Goal: Find specific page/section: Find specific page/section

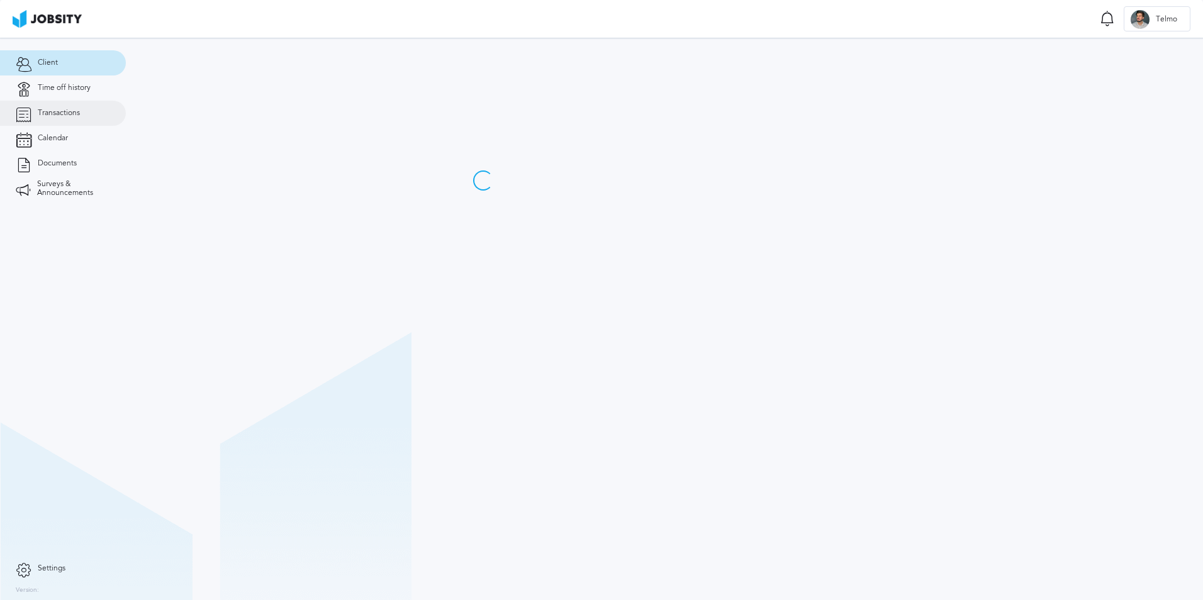
click at [66, 120] on link "Transactions" at bounding box center [63, 113] width 126 height 25
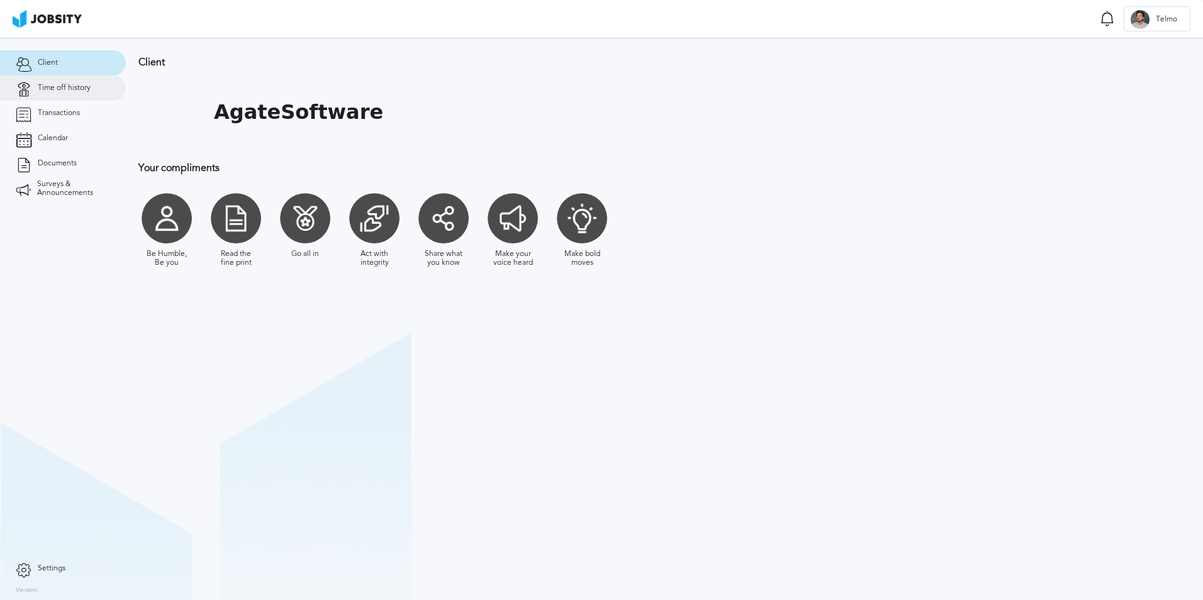
click at [74, 91] on span "Time off history" at bounding box center [64, 88] width 53 height 9
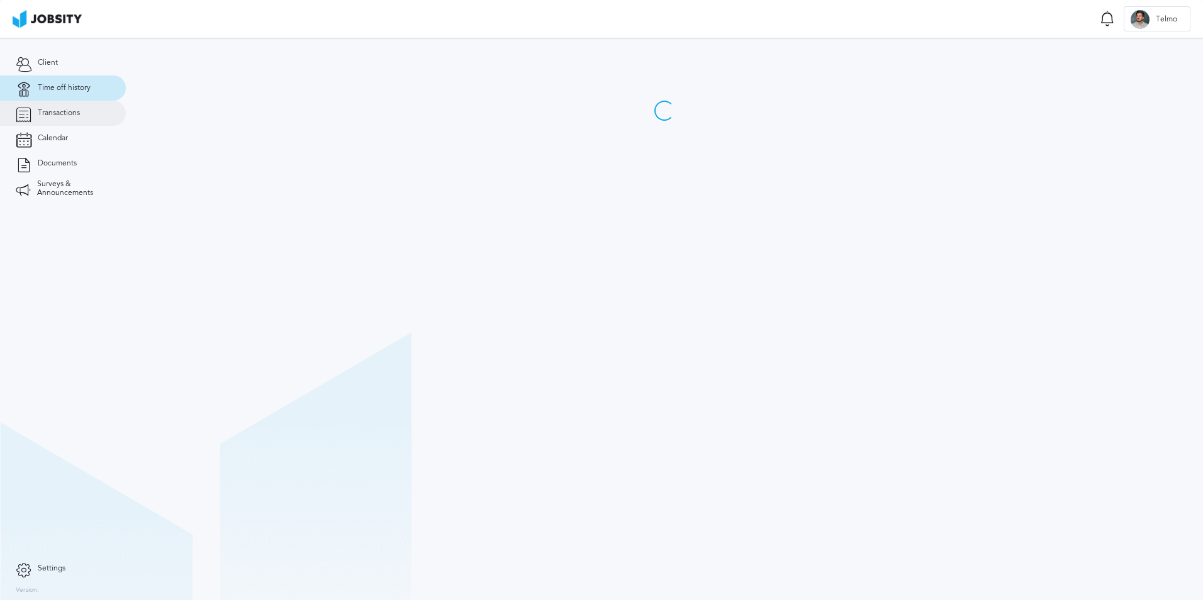
click at [77, 114] on span "Transactions" at bounding box center [59, 113] width 42 height 9
